Goal: Task Accomplishment & Management: Complete application form

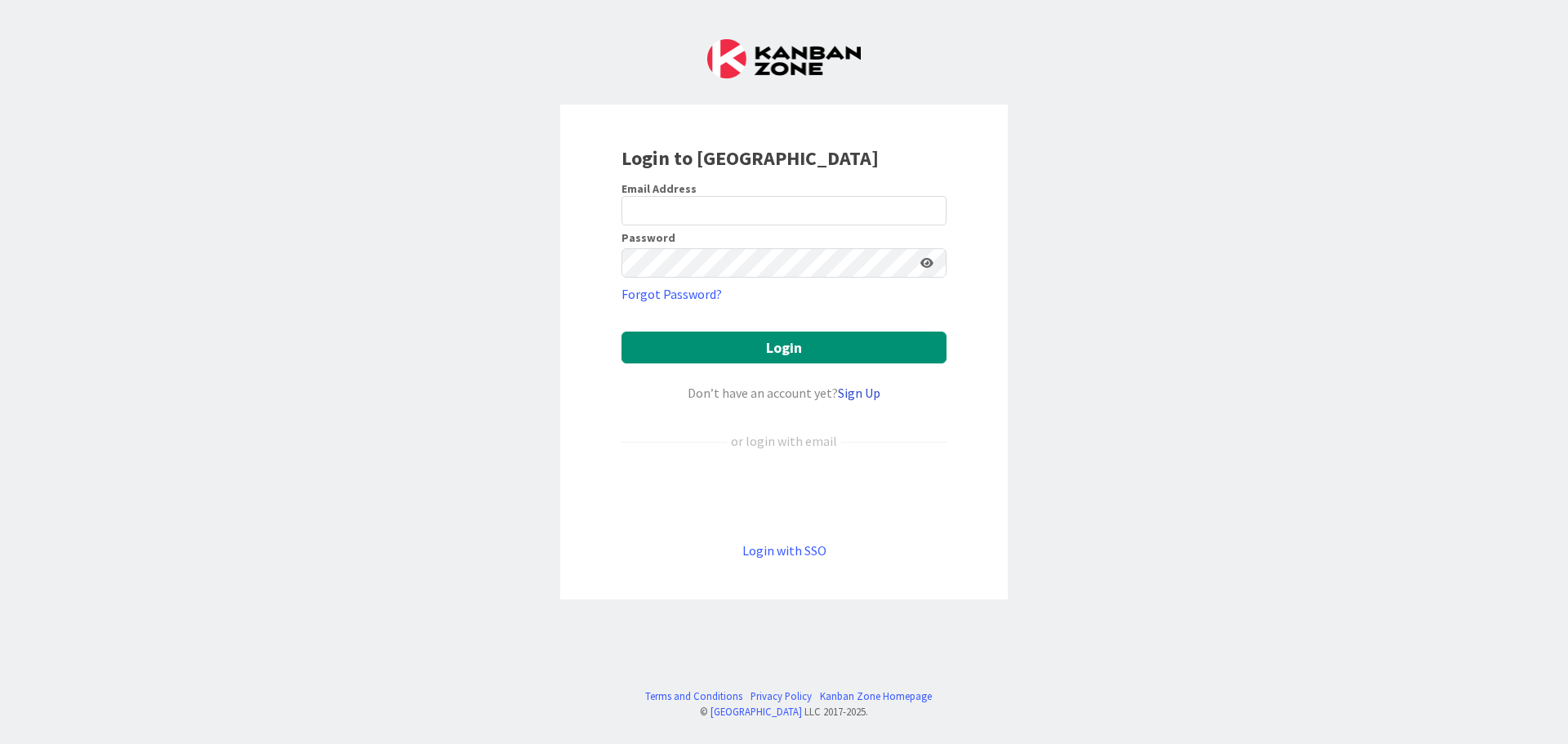
click at [853, 398] on link "Sign Up" at bounding box center [859, 392] width 42 height 16
